Goal: Information Seeking & Learning: Learn about a topic

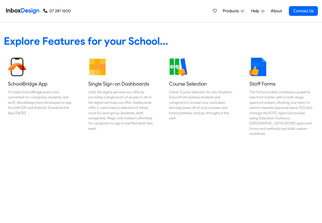
scroll to position [214, 0]
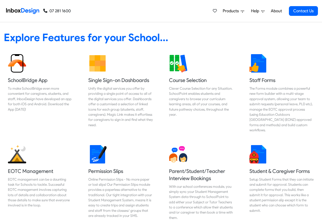
click at [249, 11] on link "Help" at bounding box center [258, 11] width 18 height 10
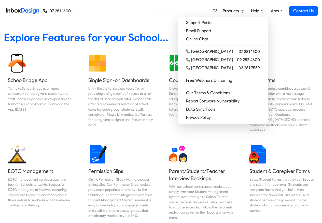
click at [149, 11] on div "Products Mobile APP Pricing Free Webinars & Training Browse all Features Login …" at bounding box center [194, 11] width 247 height 22
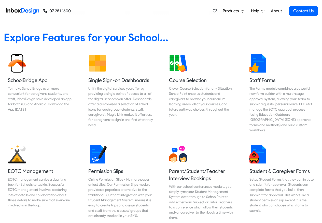
click at [123, 11] on div "Products Mobile APP Pricing Free Webinars & Training Browse all Features Login …" at bounding box center [194, 11] width 247 height 22
click at [281, 11] on link "About" at bounding box center [277, 11] width 14 height 10
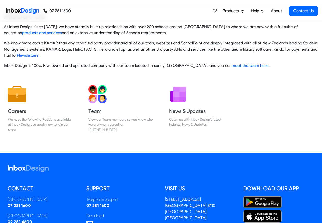
scroll to position [85, 0]
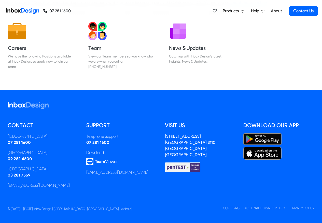
click at [236, 11] on span "Products" at bounding box center [232, 11] width 18 height 6
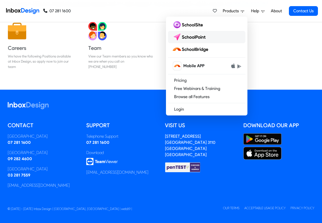
click at [190, 38] on img at bounding box center [190, 37] width 36 height 8
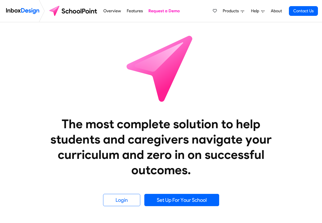
click at [109, 11] on link "Overview" at bounding box center [112, 11] width 20 height 10
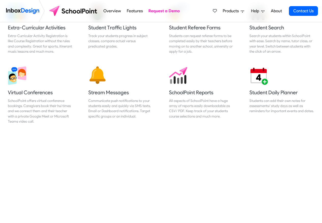
scroll to position [428, 0]
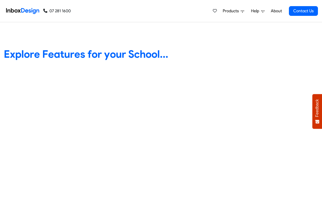
scroll to position [214, 0]
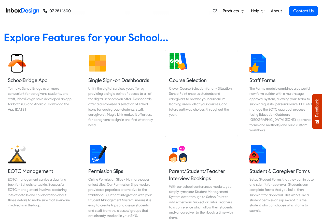
click at [200, 78] on h5 "Course Selection" at bounding box center [201, 79] width 65 height 7
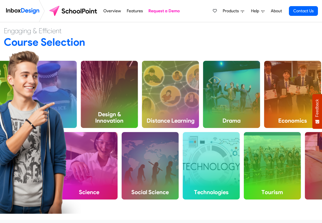
click at [231, 11] on span "Products" at bounding box center [232, 11] width 18 height 6
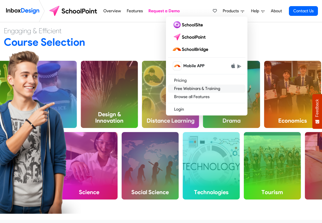
click at [184, 89] on link "Free Webinars & Training" at bounding box center [206, 88] width 77 height 8
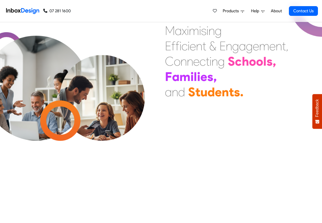
scroll to position [214, 0]
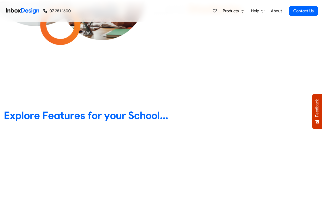
scroll to position [184, 0]
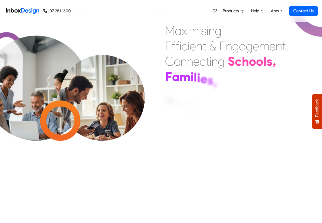
scroll to position [215, 0]
